Goal: Information Seeking & Learning: Learn about a topic

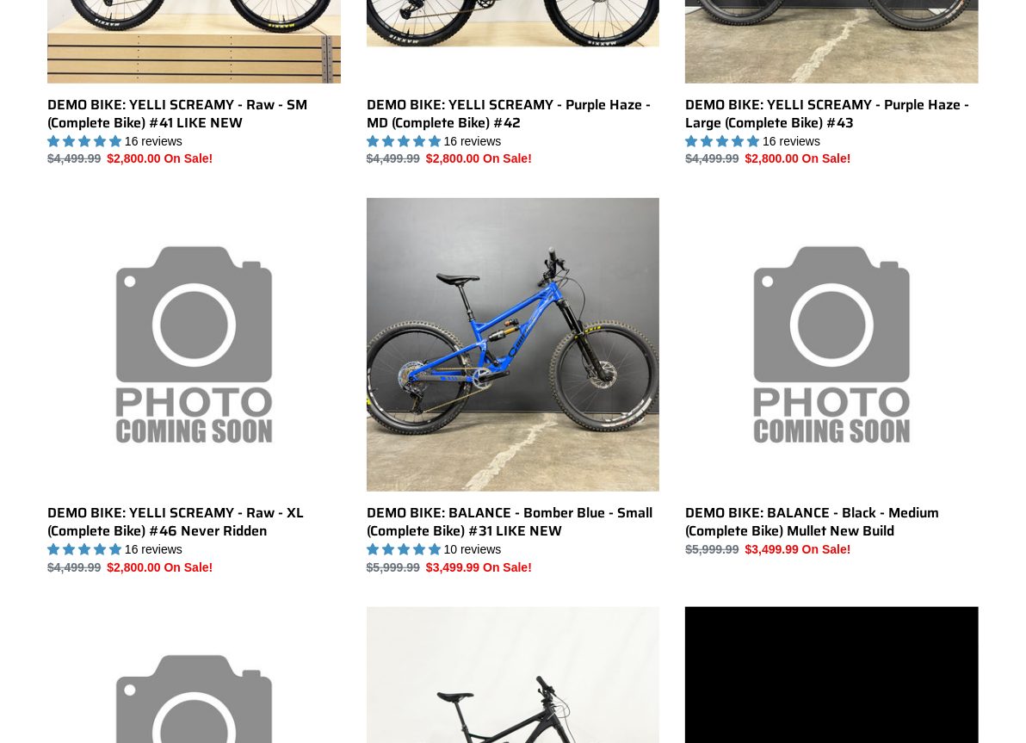
scroll to position [726, 0]
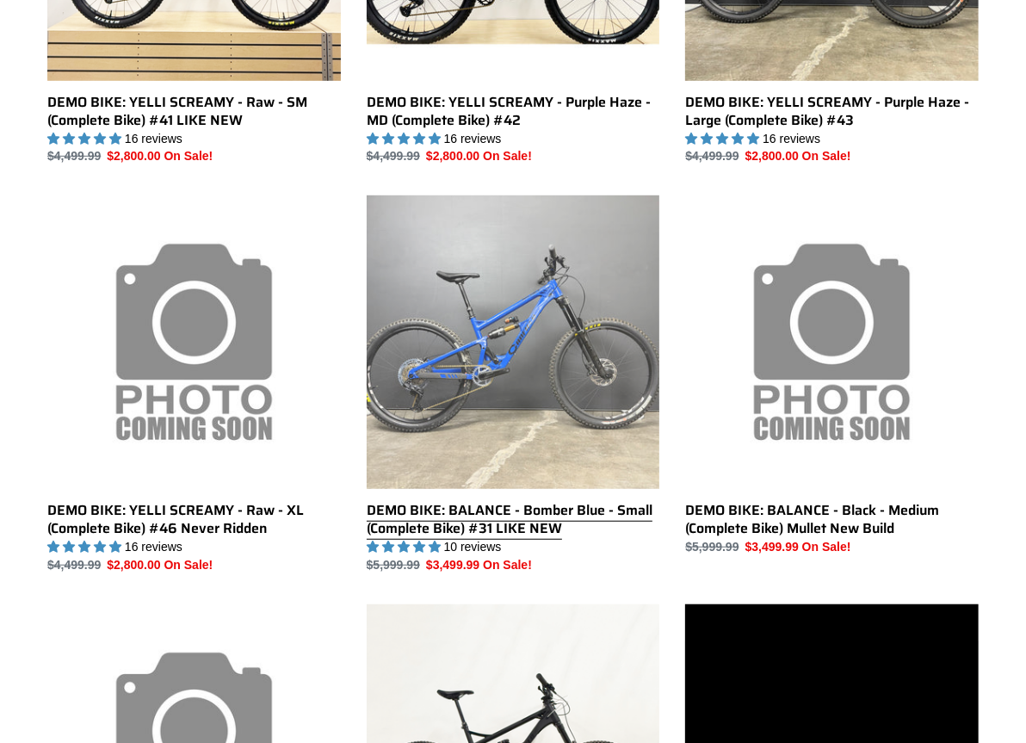
click at [553, 287] on link "DEMO BIKE: BALANCE - Bomber Blue - Small (Complete Bike) #31 LIKE NEW" at bounding box center [514, 384] width 294 height 378
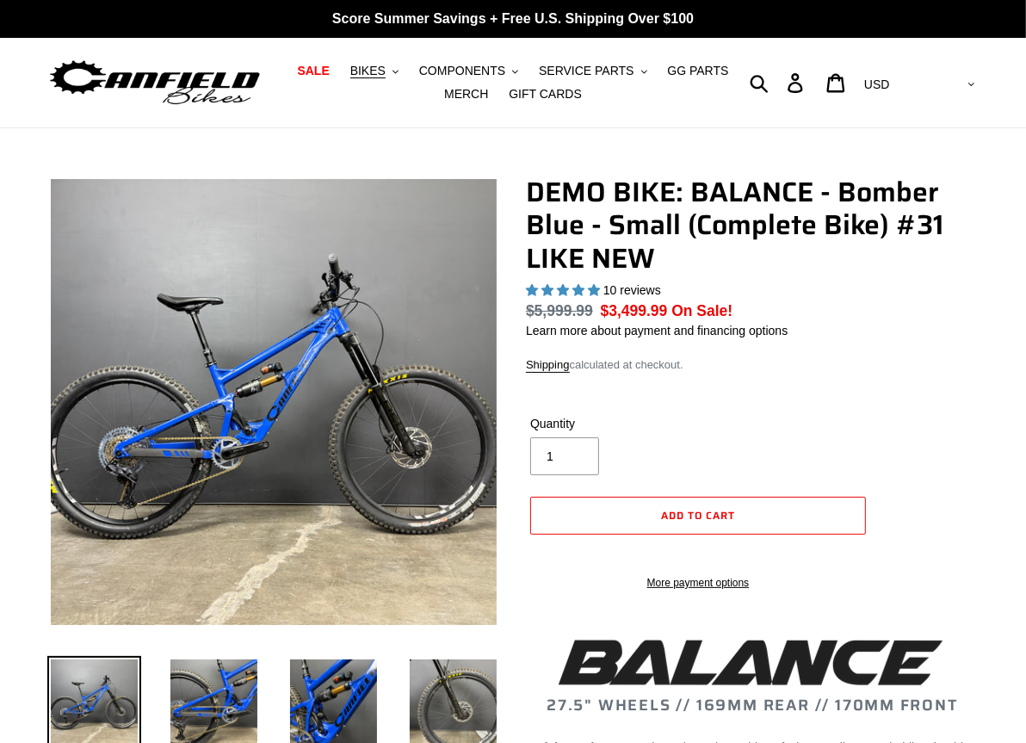
click at [342, 337] on img at bounding box center [274, 402] width 446 height 446
click at [325, 333] on img at bounding box center [123, 605] width 1763 height 1763
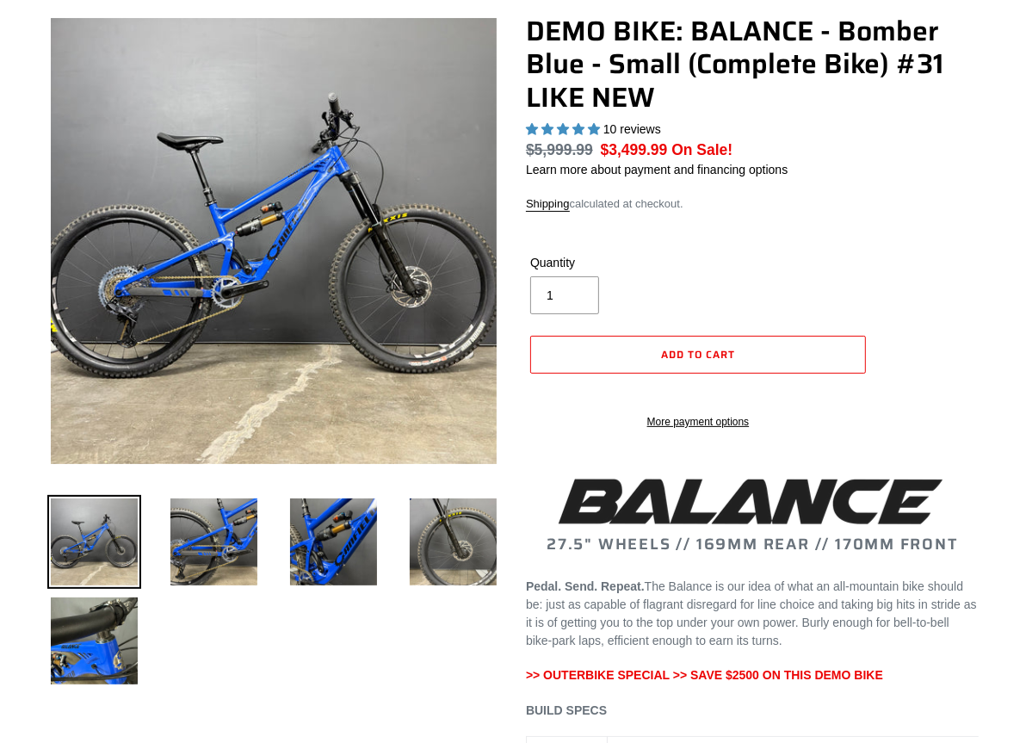
scroll to position [168, 0]
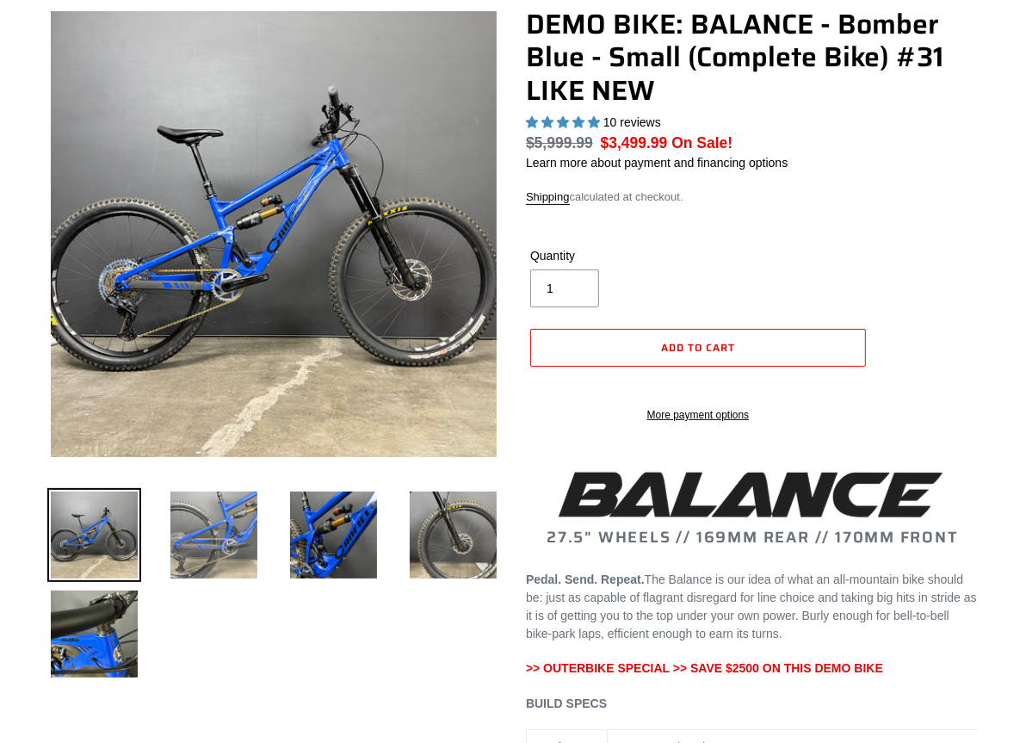
click at [234, 540] on img at bounding box center [214, 535] width 94 height 94
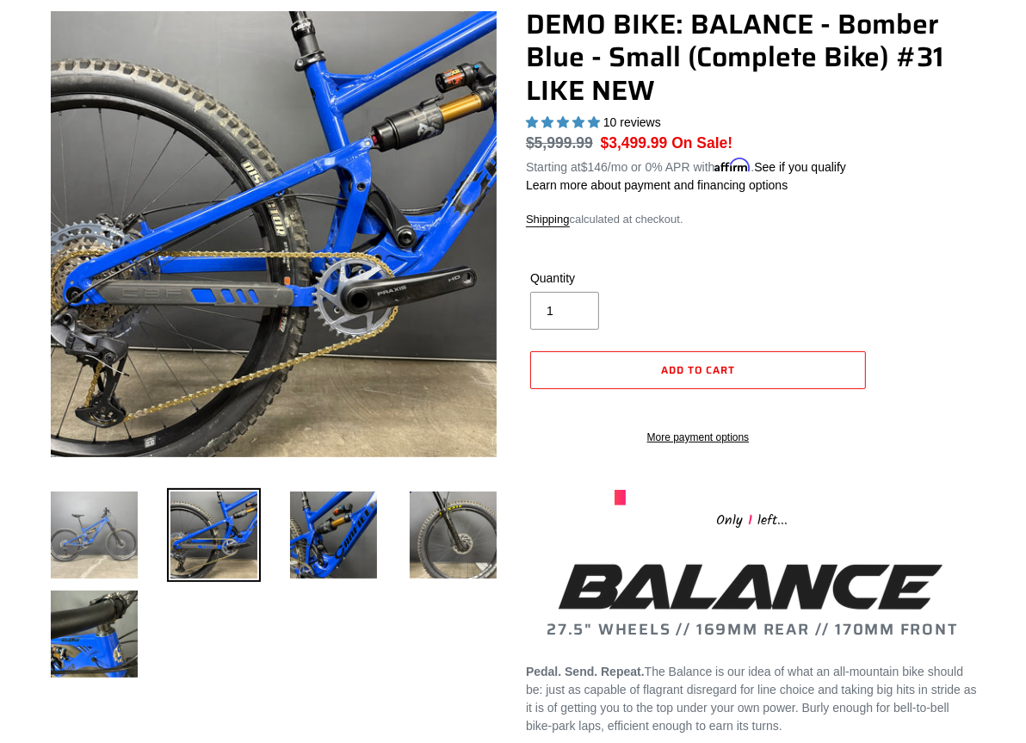
click at [107, 550] on img at bounding box center [94, 535] width 94 height 94
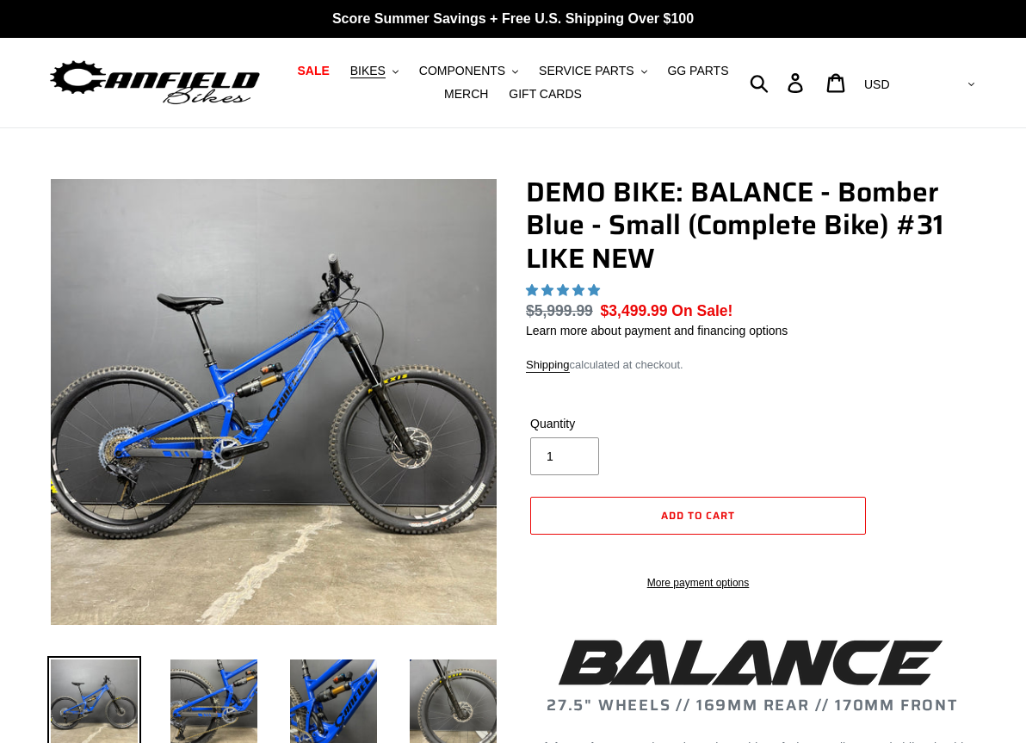
scroll to position [168, 0]
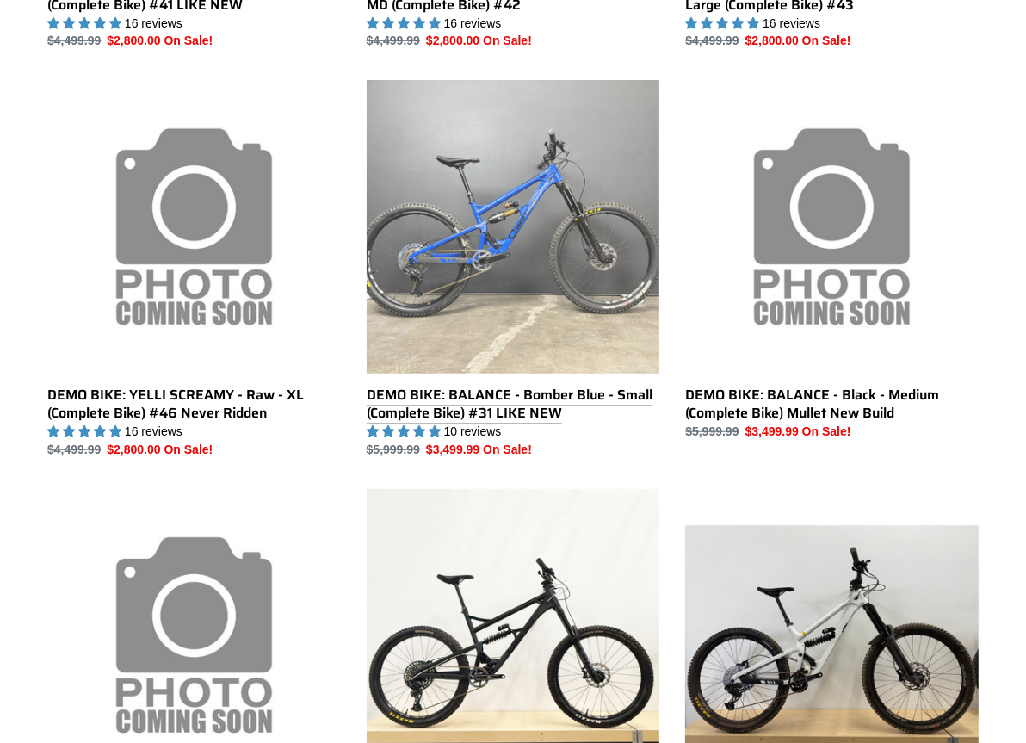
scroll to position [845, 0]
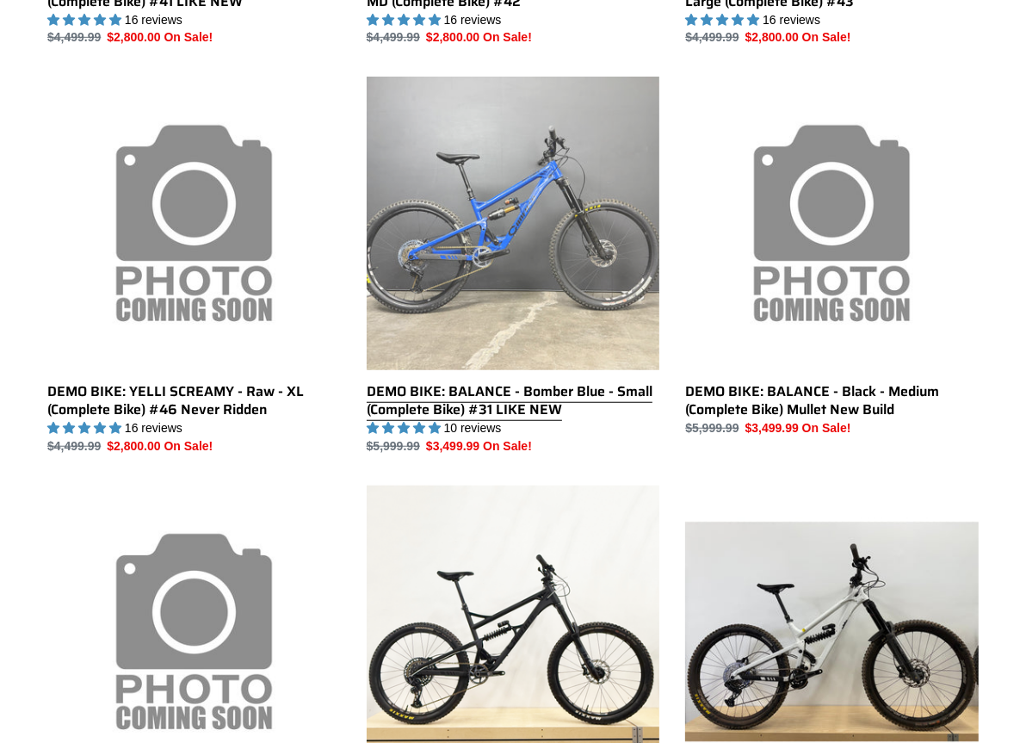
click at [571, 260] on link "DEMO BIKE: BALANCE - Bomber Blue - Small (Complete Bike) #31 LIKE NEW" at bounding box center [514, 266] width 294 height 378
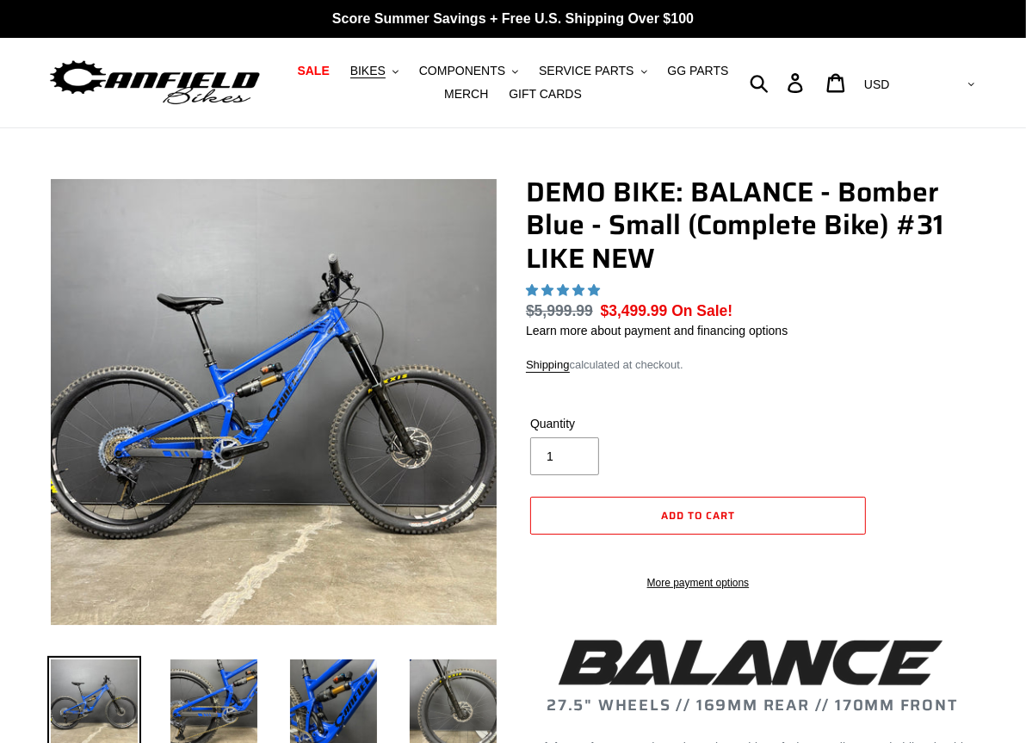
select select "highest-rating"
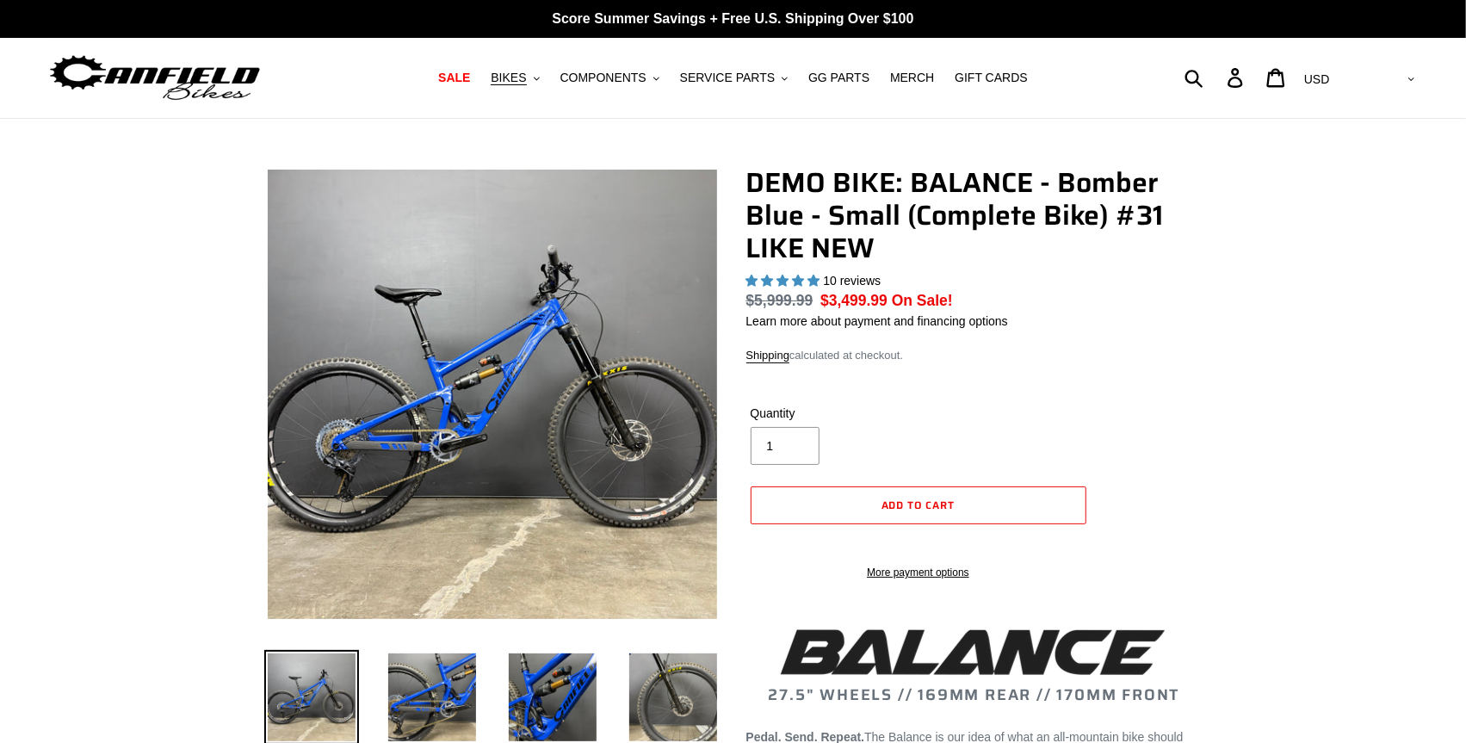
select select "highest-rating"
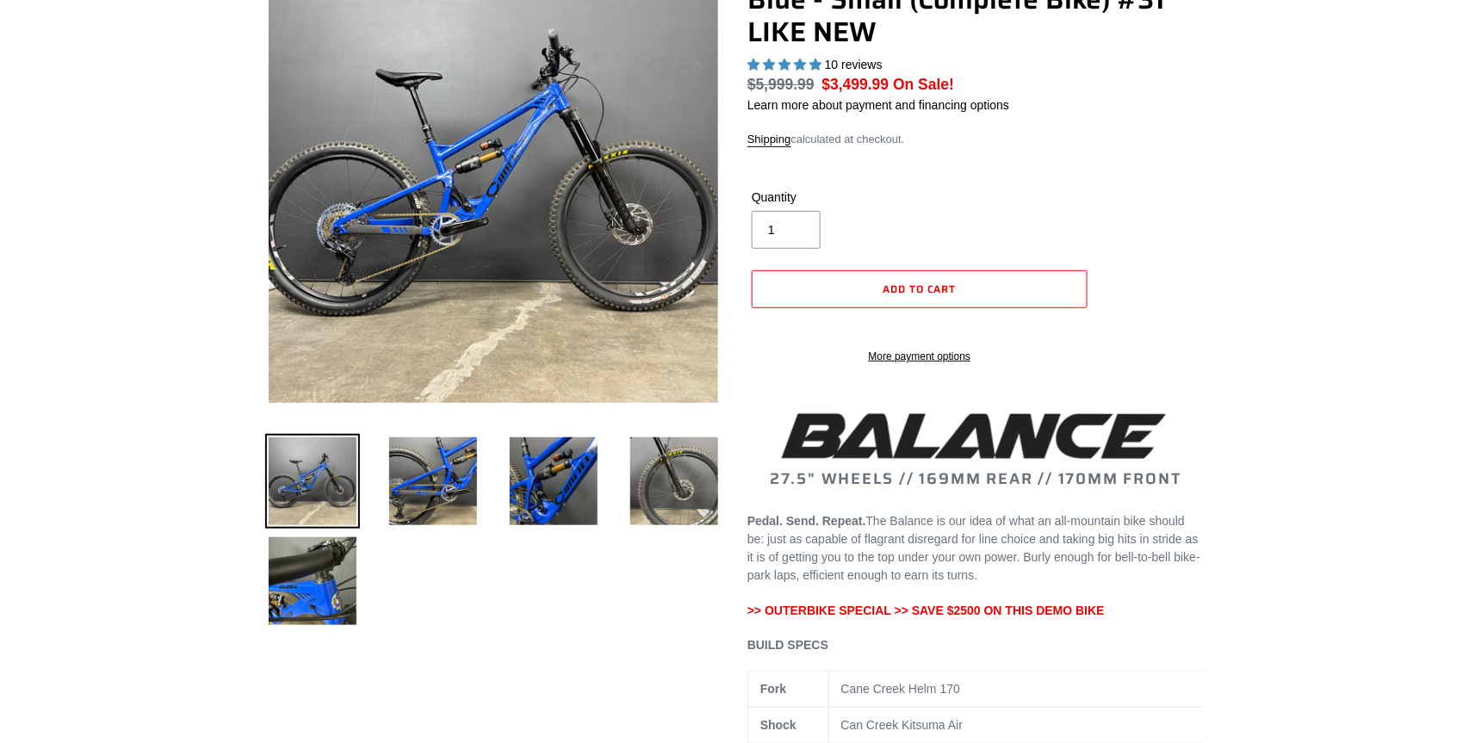
scroll to position [218, 0]
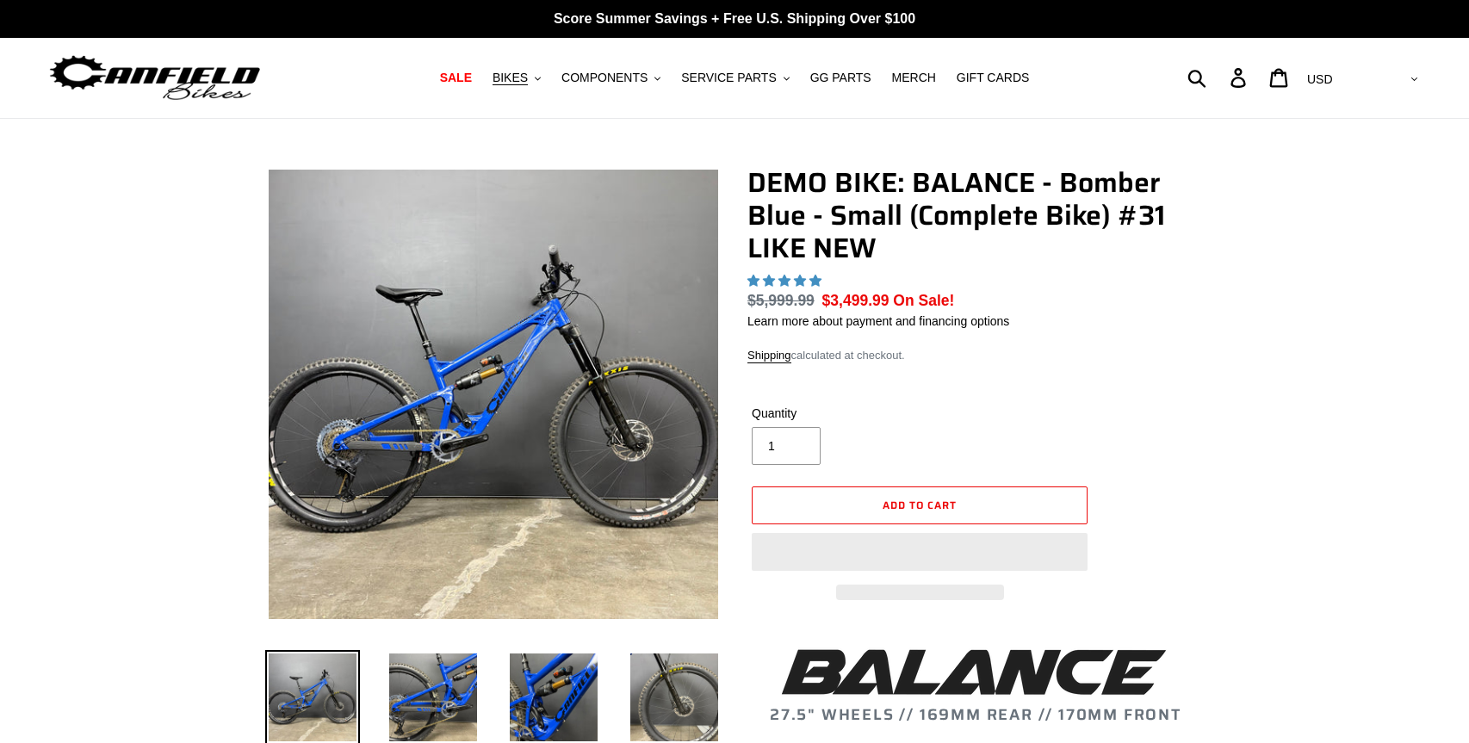
scroll to position [218, 0]
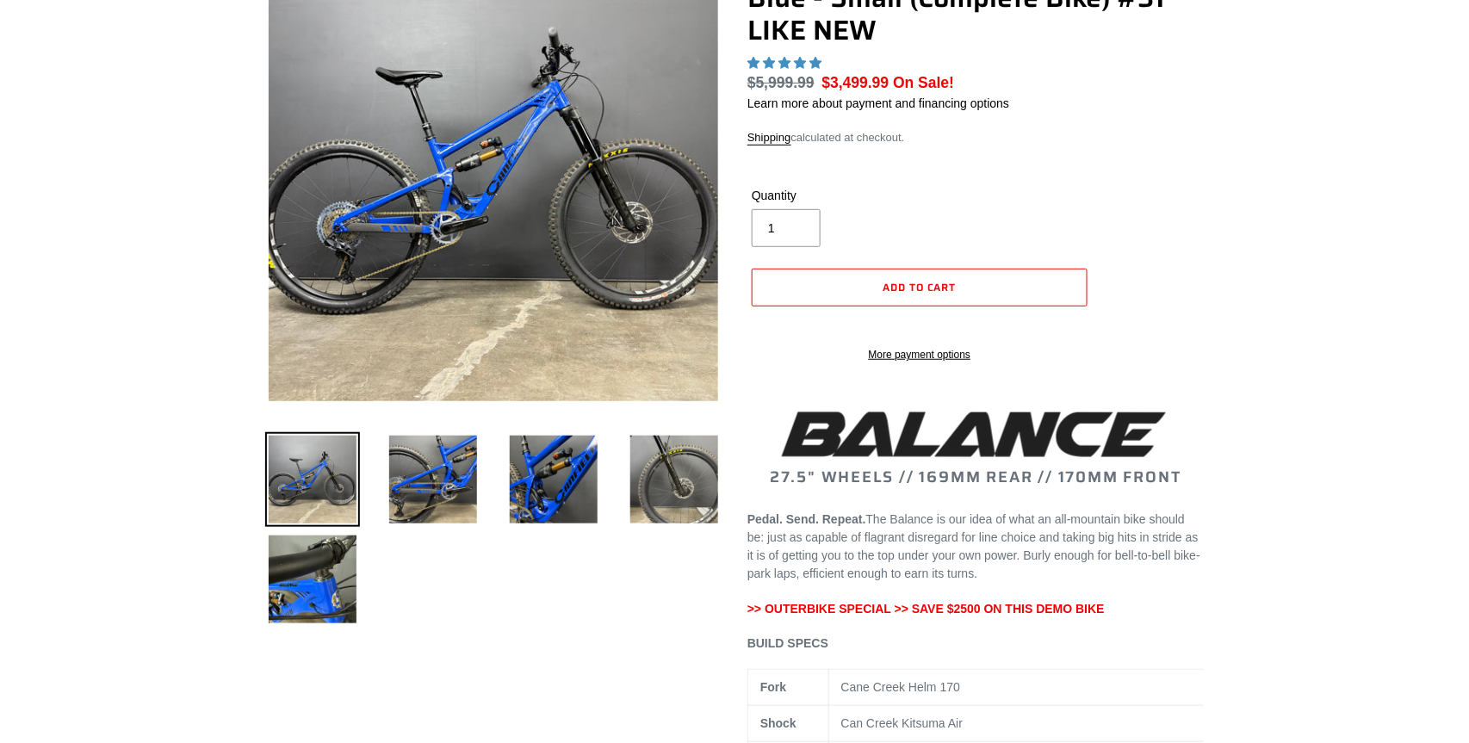
select select "highest-rating"
click at [406, 590] on img at bounding box center [433, 579] width 95 height 95
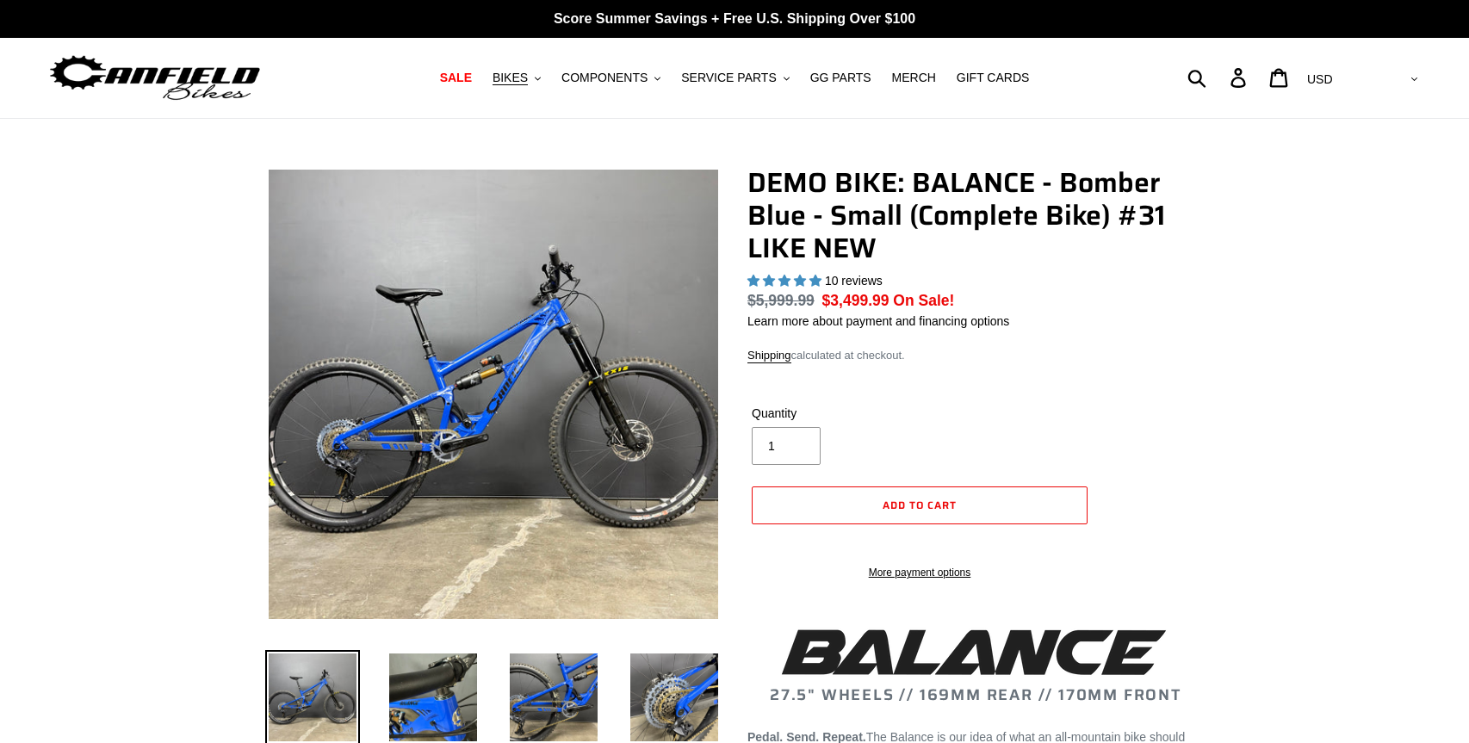
select select "highest-rating"
